Goal: Find specific page/section: Find specific page/section

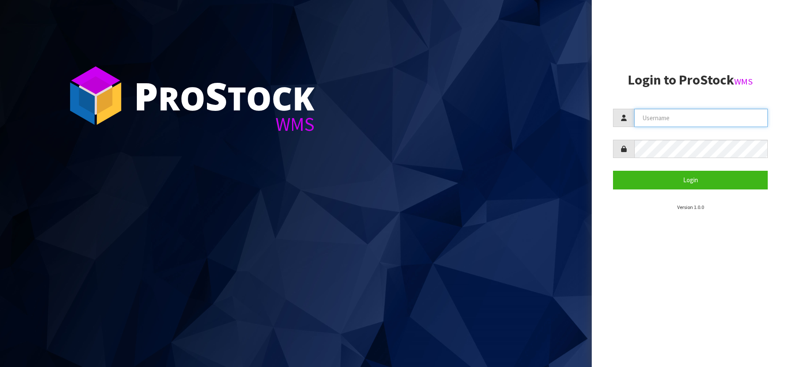
click at [657, 117] on input "text" at bounding box center [700, 118] width 133 height 18
type input "Kitchenaid"
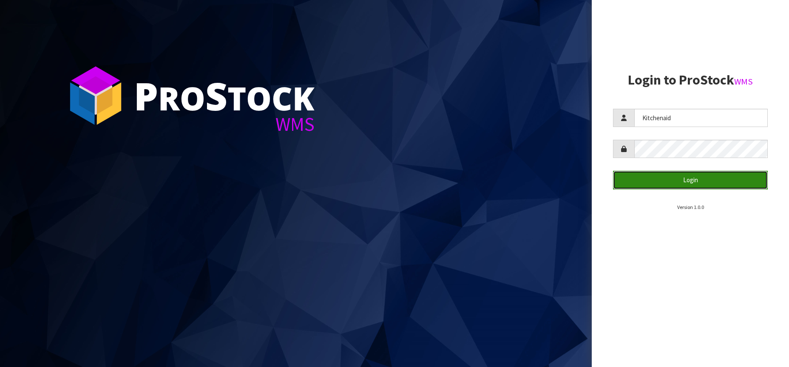
click at [675, 184] on button "Login" at bounding box center [690, 180] width 155 height 18
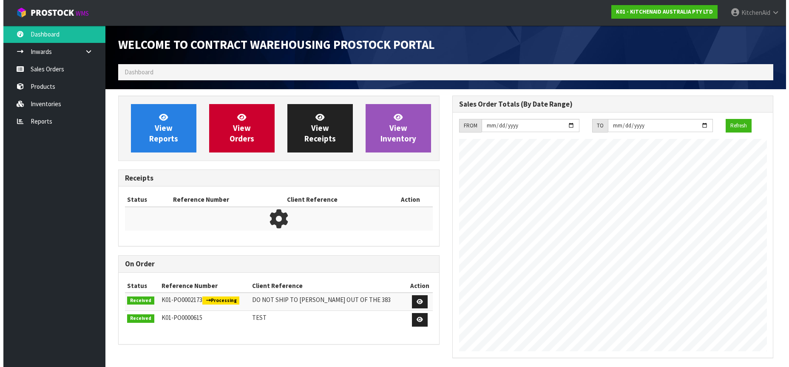
scroll to position [471, 334]
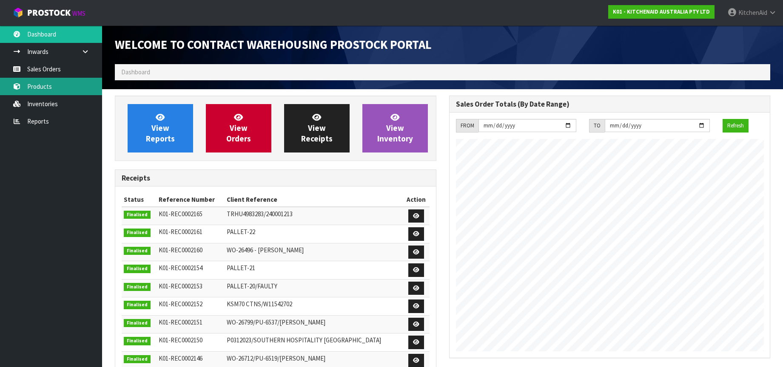
click at [48, 82] on link "Products" at bounding box center [51, 86] width 102 height 17
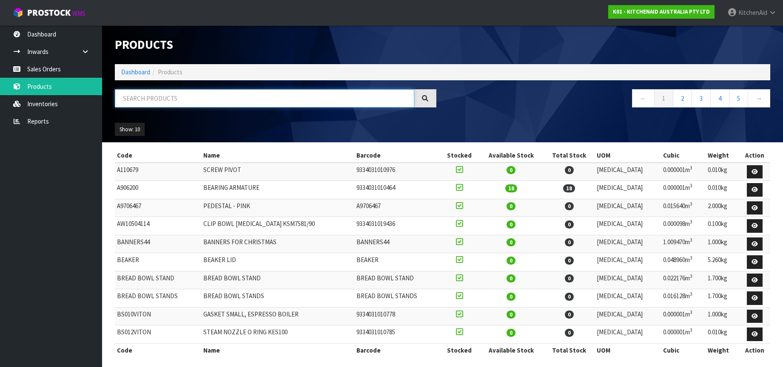
click at [133, 92] on input "text" at bounding box center [264, 98] width 299 height 18
paste input "5KSM5SSBRC"
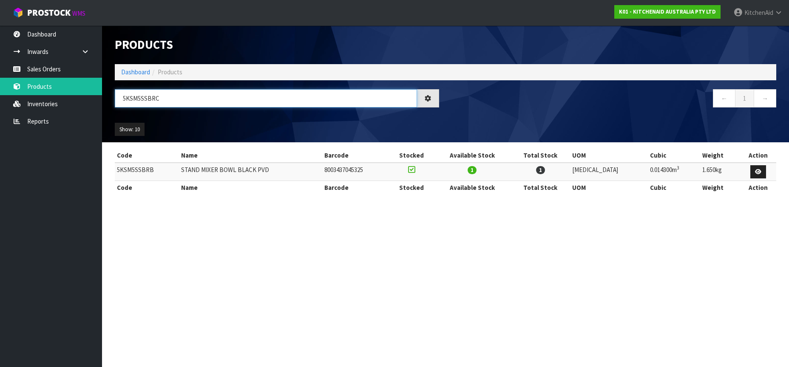
click at [145, 98] on input "5KSM5SSBRC" at bounding box center [266, 98] width 302 height 18
type input "5KSM5SSBRC"
